Goal: Task Accomplishment & Management: Manage account settings

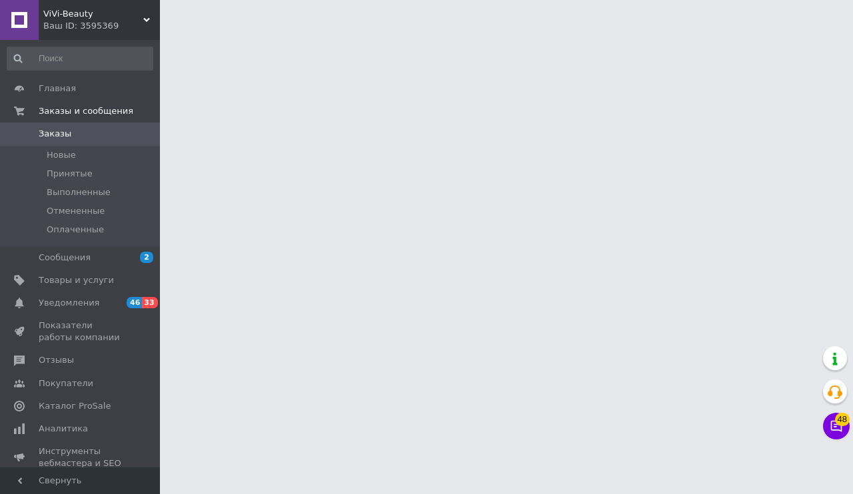
click at [116, 19] on span "ViVi-Beauty" at bounding box center [93, 14] width 100 height 12
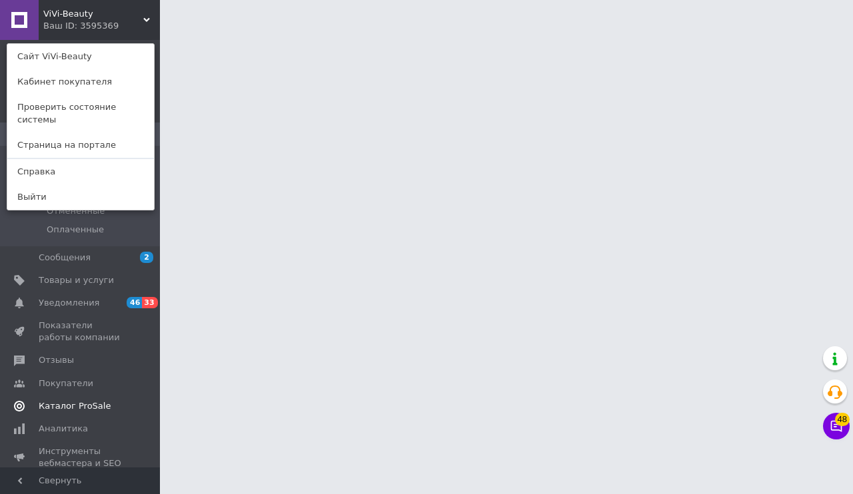
click at [72, 406] on span "Каталог ProSale" at bounding box center [75, 406] width 72 height 12
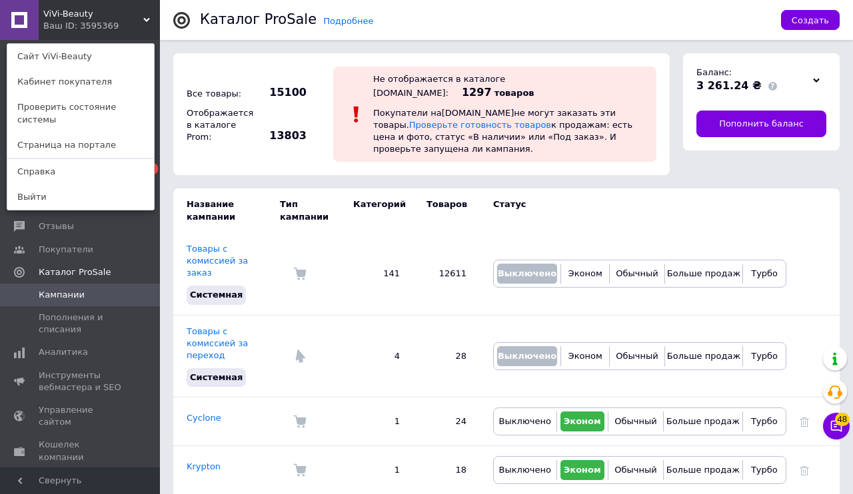
click at [123, 25] on div "ViVi-Beauty Ваш ID: 3595369 Сайт ViVi-Beauty Кабинет покупателя Проверить состо…" at bounding box center [80, 20] width 160 height 40
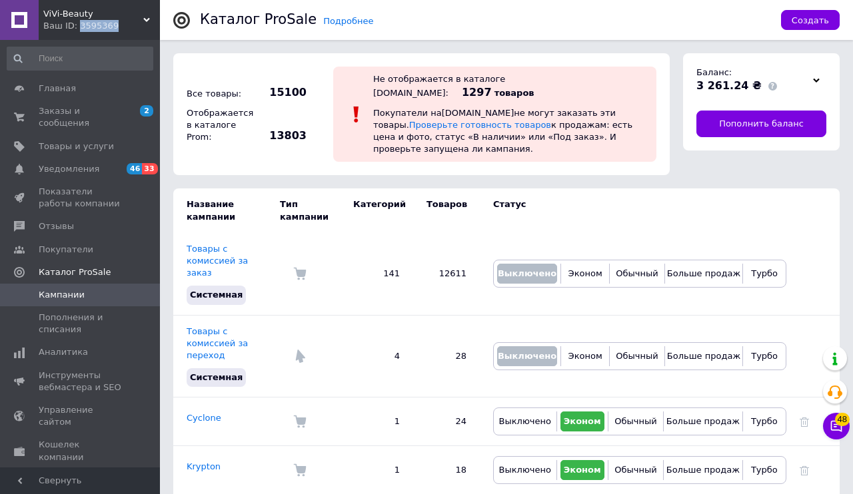
click at [123, 25] on div "Ваш ID: 3595369" at bounding box center [101, 26] width 117 height 12
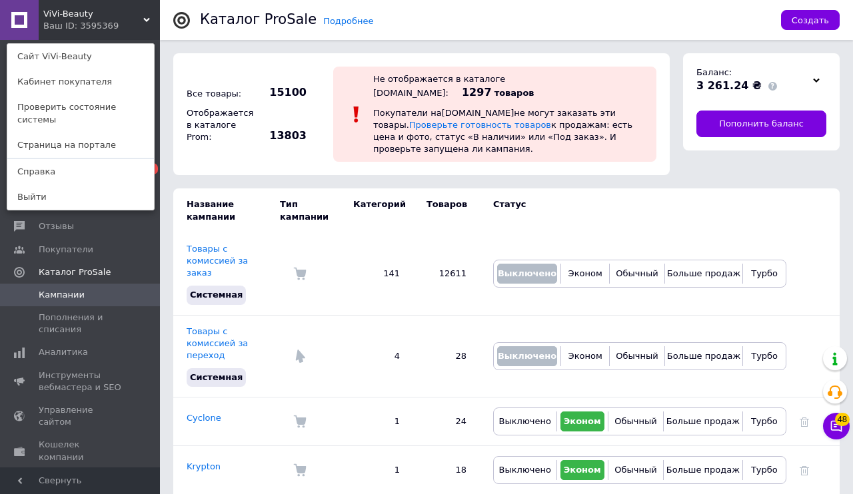
click at [134, 31] on div "ViVi-Beauty Ваш ID: 3595369 Сайт ViVi-Beauty Кабинет покупателя Проверить состо…" at bounding box center [80, 20] width 160 height 40
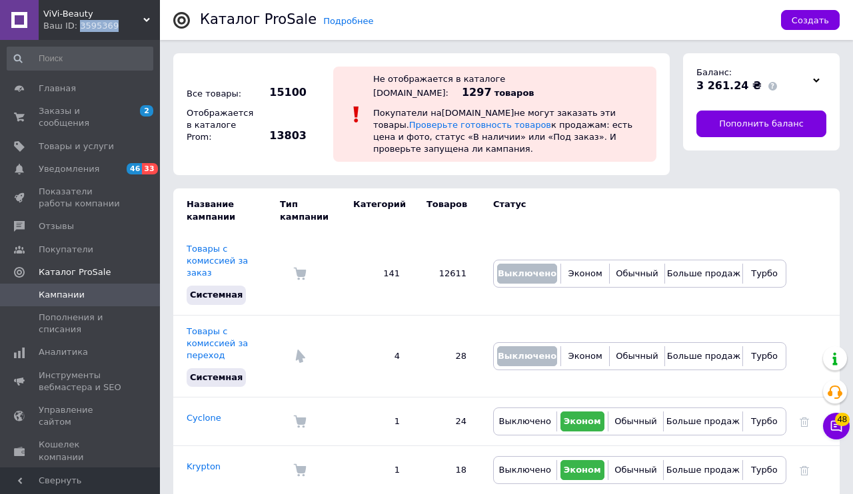
click at [134, 31] on div "Ваш ID: 3595369" at bounding box center [101, 26] width 117 height 12
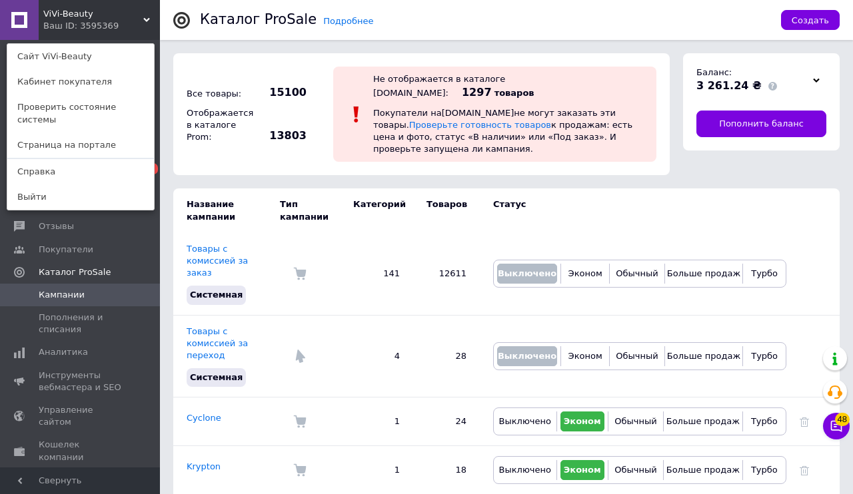
click at [125, 29] on div "ViVi-Beauty Ваш ID: 3595369 Сайт ViVi-Beauty Кабинет покупателя Проверить состо…" at bounding box center [80, 20] width 160 height 40
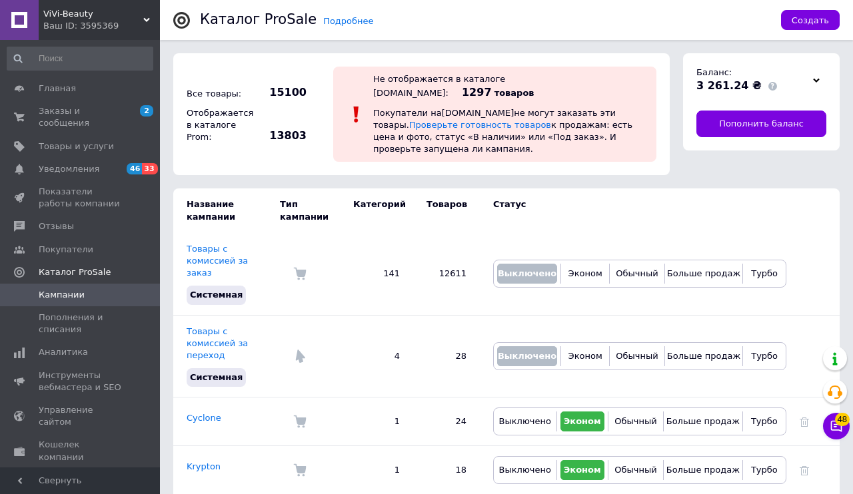
click at [125, 29] on div "Ваш ID: 3595369" at bounding box center [101, 26] width 117 height 12
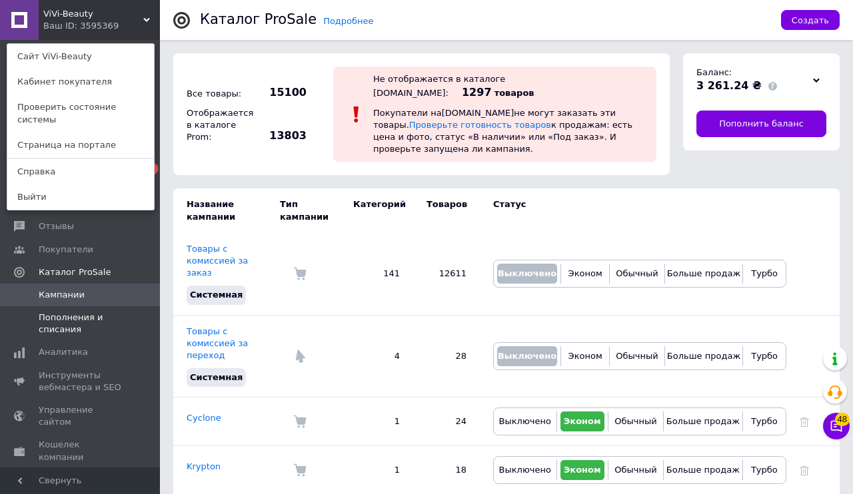
click at [71, 315] on span "Пополнения и списания" at bounding box center [81, 324] width 85 height 24
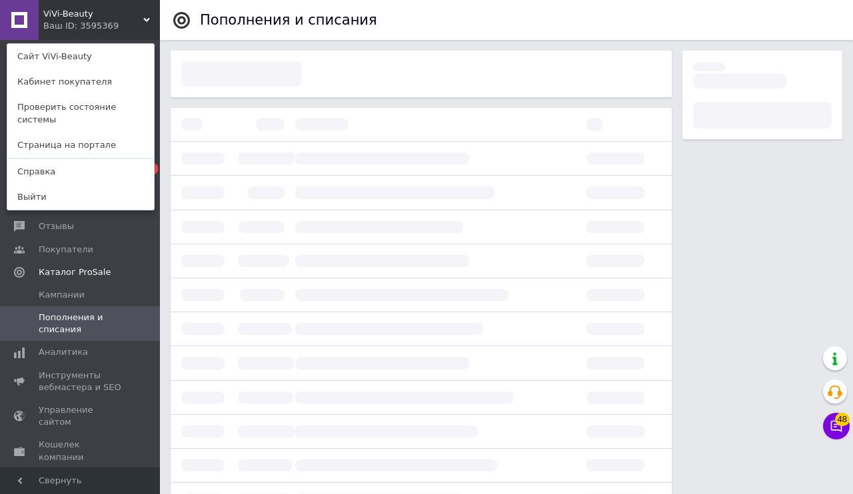
click at [122, 15] on span "ViVi-Beauty" at bounding box center [93, 14] width 100 height 12
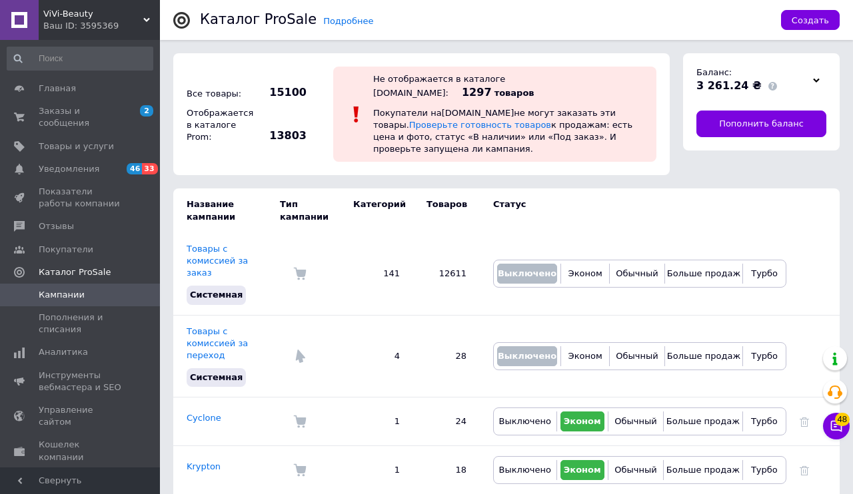
click at [85, 7] on div "ViVi-Beauty Ваш ID: 3595369" at bounding box center [99, 20] width 121 height 40
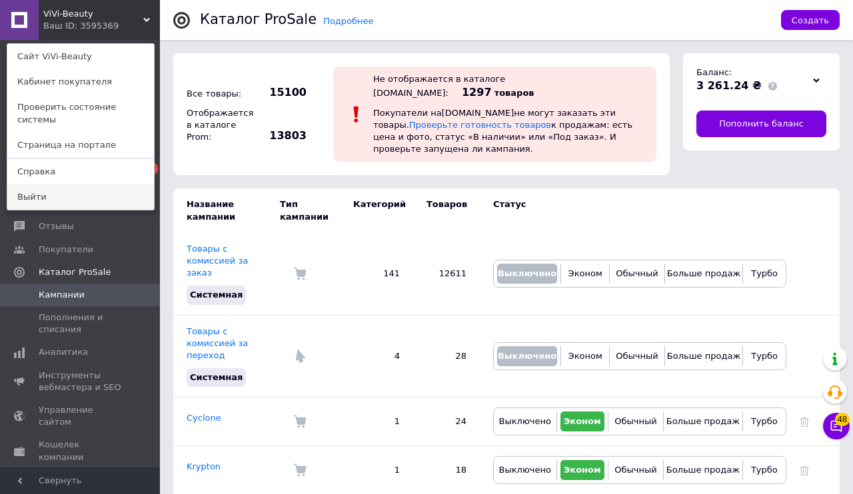
click at [103, 188] on link "Выйти" at bounding box center [80, 197] width 147 height 25
